Goal: Find specific page/section: Find specific page/section

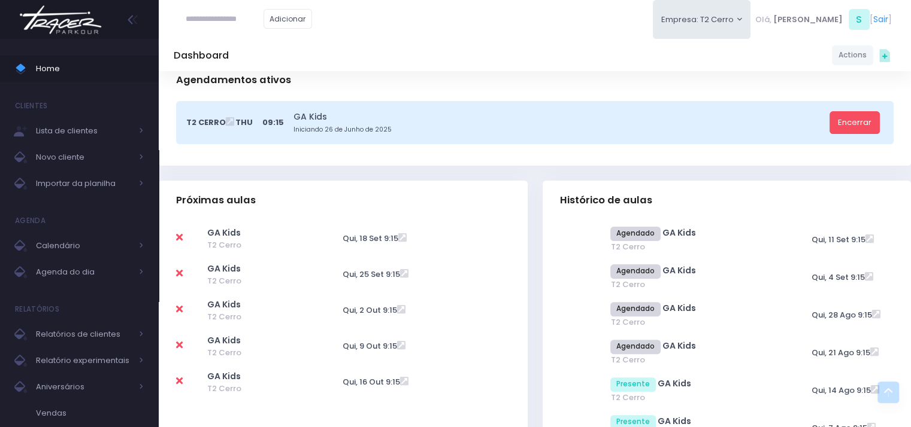
scroll to position [60, 0]
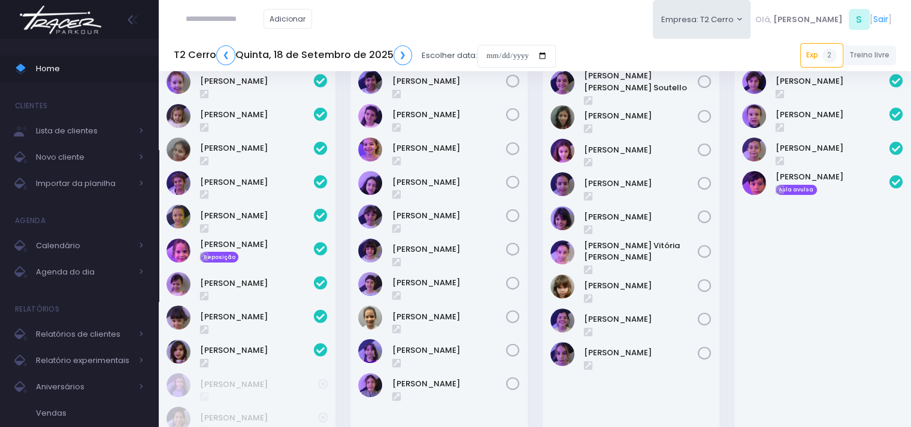
scroll to position [120, 0]
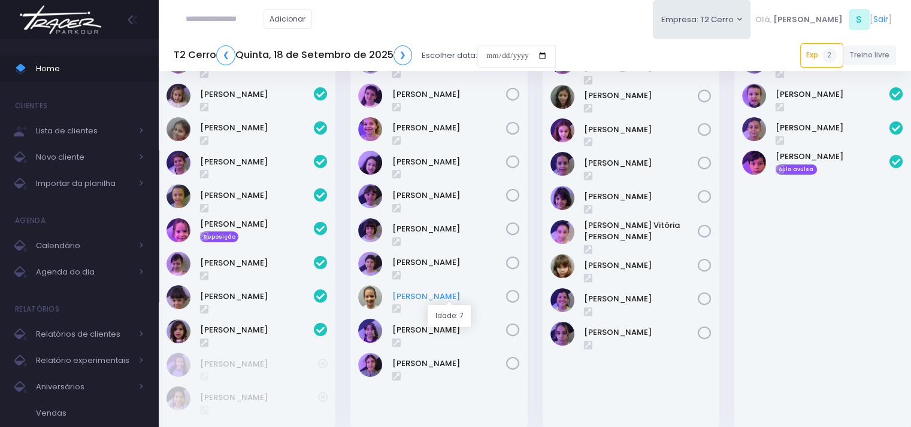
click at [416, 296] on link "[PERSON_NAME]" at bounding box center [449, 297] width 114 height 12
